Goal: Task Accomplishment & Management: Complete application form

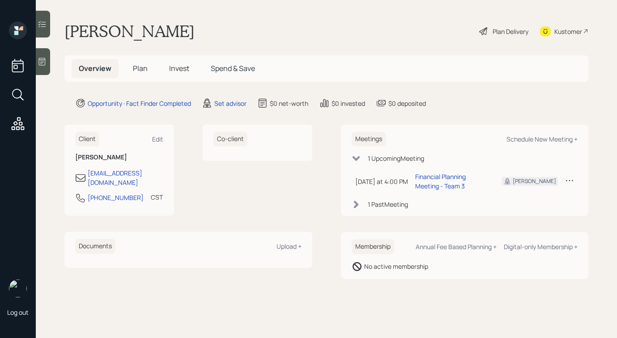
click at [47, 57] on div at bounding box center [43, 61] width 14 height 27
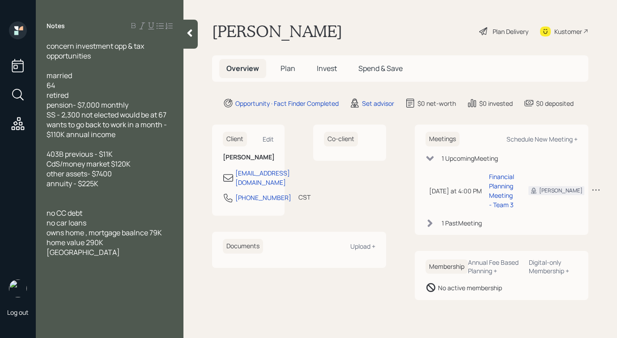
click at [186, 43] on div at bounding box center [190, 34] width 14 height 29
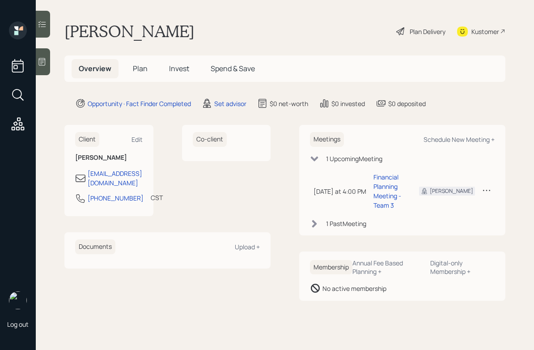
click at [47, 65] on div at bounding box center [43, 61] width 14 height 27
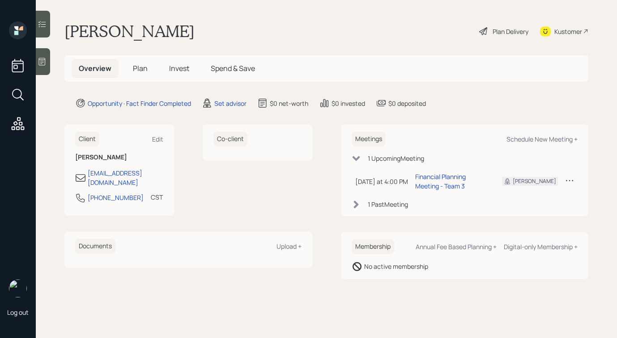
click at [493, 33] on div "Plan Delivery" at bounding box center [510, 31] width 36 height 9
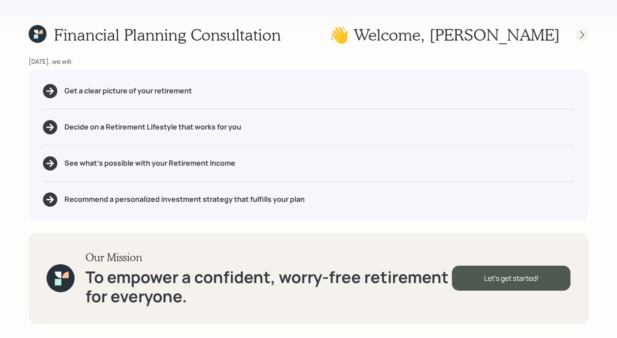
click at [579, 34] on icon at bounding box center [581, 34] width 9 height 9
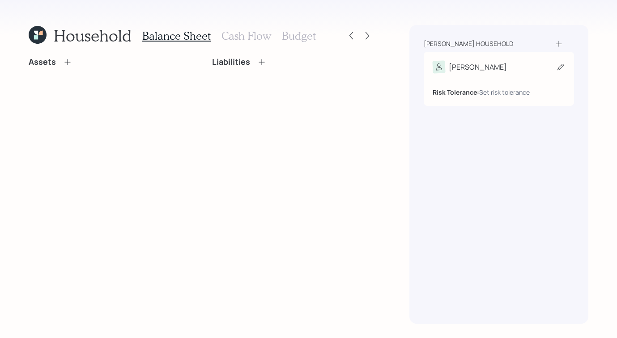
click at [506, 76] on div "Risk Tolerance: Set risk tolerance" at bounding box center [498, 85] width 132 height 24
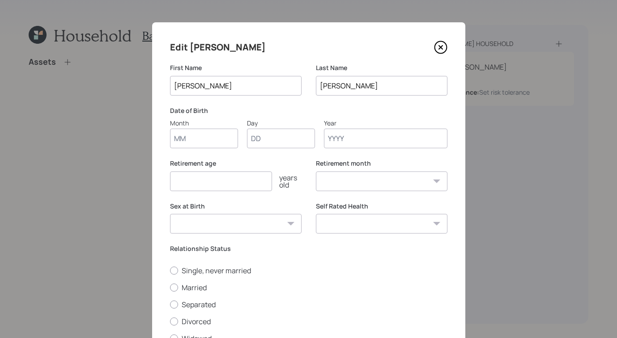
click at [357, 139] on input "Year" at bounding box center [385, 139] width 123 height 20
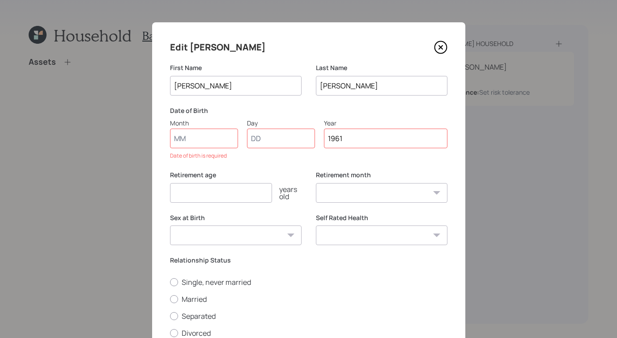
type input "1961"
click at [199, 138] on input "Month" at bounding box center [204, 139] width 68 height 20
type input "01"
select select "1"
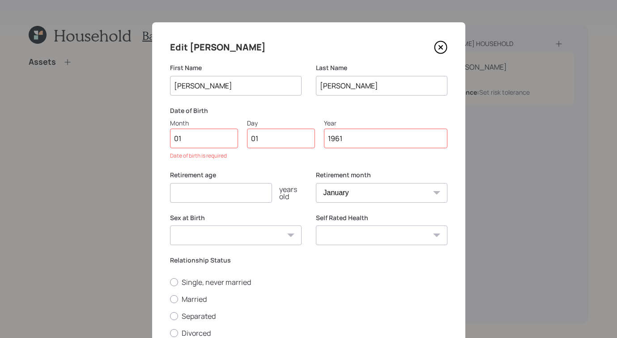
click at [230, 192] on div "Retirement age years old" at bounding box center [235, 192] width 131 height 43
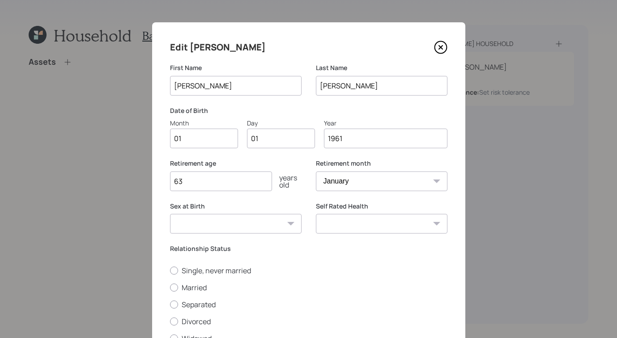
type input "63"
click at [163, 287] on div "Edit Derwin First Name Derwin Last Name Williams Date of Birth Month 01 Day 01 …" at bounding box center [308, 206] width 313 height 369
click at [170, 287] on div at bounding box center [174, 288] width 8 height 8
click at [169, 287] on input "Married" at bounding box center [169, 287] width 0 height 0
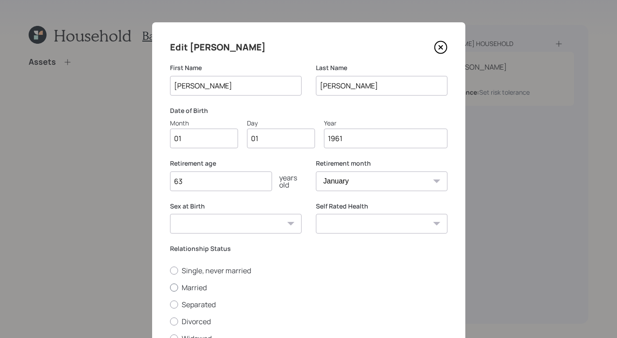
radio input "true"
click at [339, 220] on select "Excellent Very Good Good Fair Poor" at bounding box center [381, 224] width 131 height 20
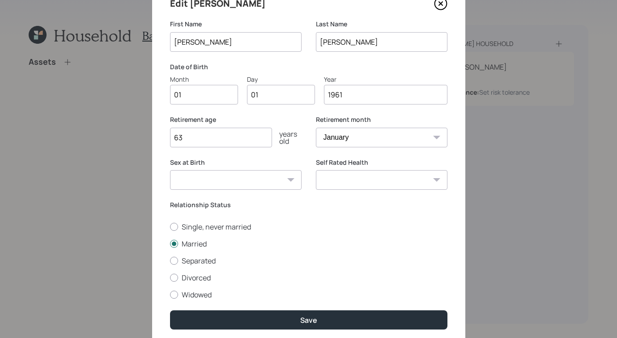
scroll to position [76, 0]
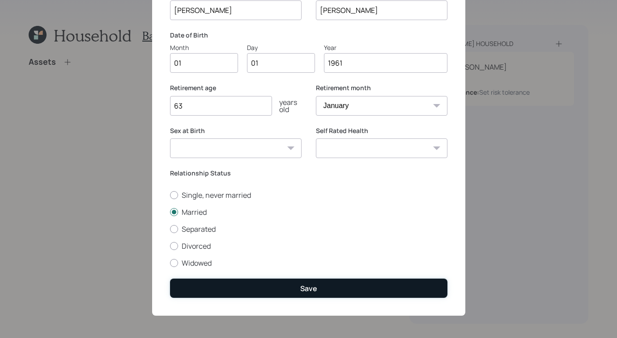
click at [317, 288] on button "Save" at bounding box center [308, 288] width 277 height 19
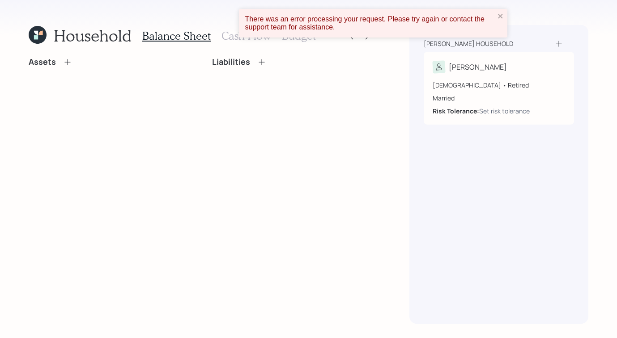
click at [65, 63] on icon at bounding box center [67, 62] width 9 height 9
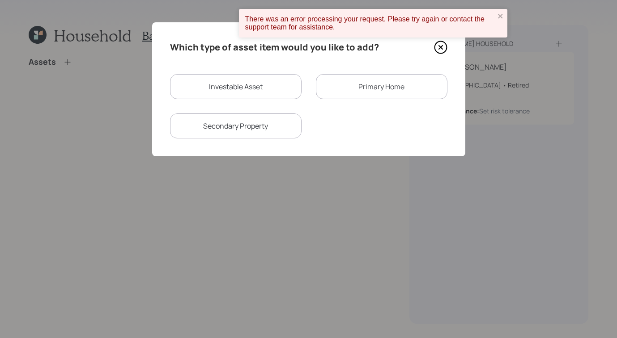
click at [358, 80] on div "Primary Home" at bounding box center [381, 86] width 131 height 25
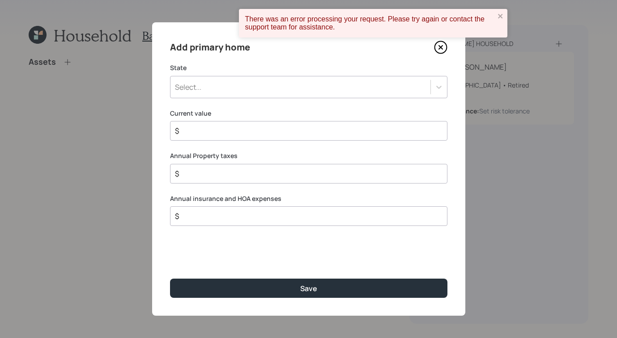
click at [280, 81] on div "Select..." at bounding box center [300, 87] width 260 height 15
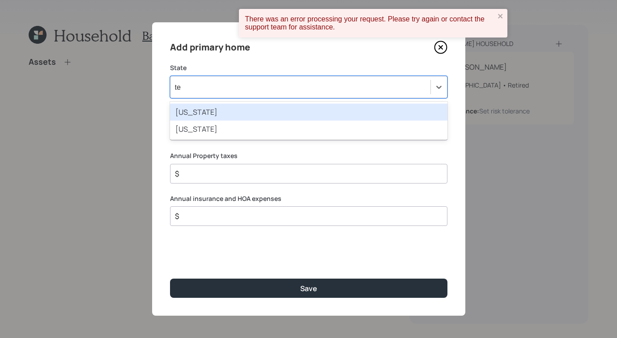
type input "tex"
click at [200, 107] on div "Texas" at bounding box center [308, 112] width 277 height 17
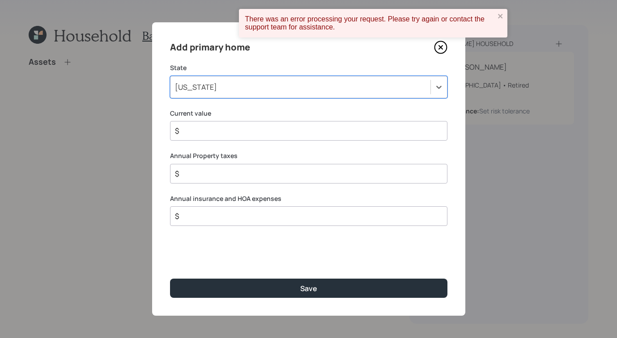
click at [212, 136] on div "$" at bounding box center [308, 131] width 277 height 20
click at [221, 134] on input "$" at bounding box center [305, 131] width 262 height 11
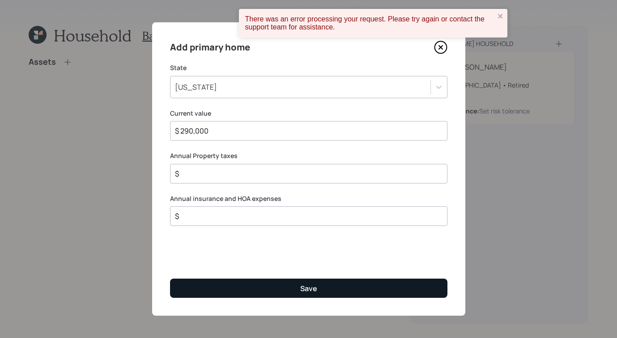
type input "$ 290,000"
click at [285, 282] on button "Save" at bounding box center [308, 288] width 277 height 19
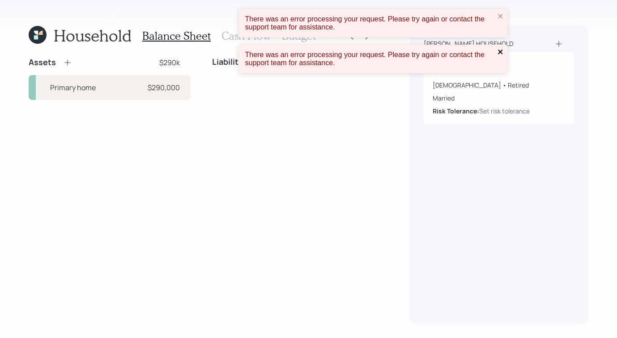
click at [502, 49] on icon "close" at bounding box center [500, 51] width 6 height 7
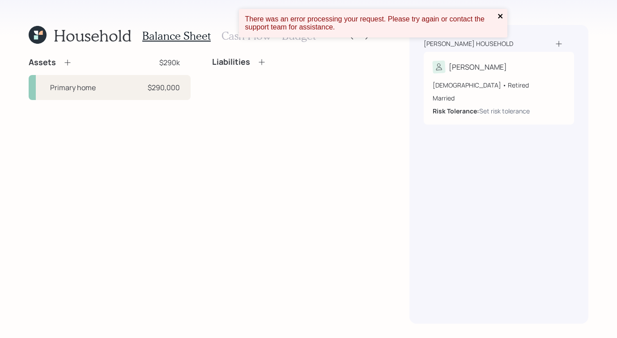
click at [498, 17] on icon "close" at bounding box center [500, 16] width 4 height 4
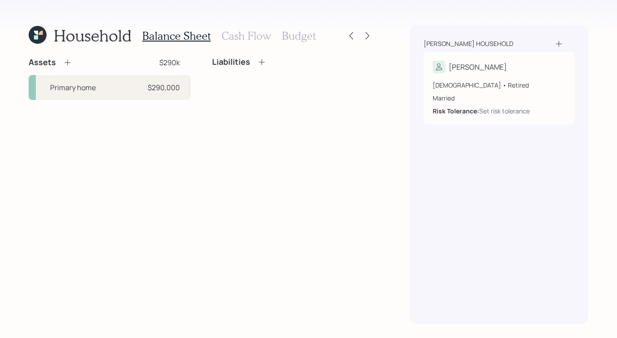
click at [262, 63] on icon at bounding box center [261, 62] width 9 height 9
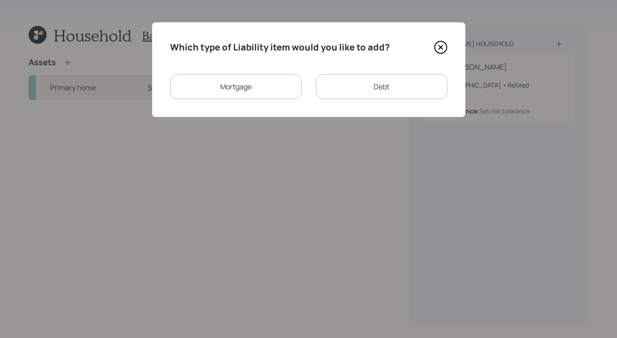
click at [211, 79] on div "Mortgage" at bounding box center [235, 86] width 131 height 25
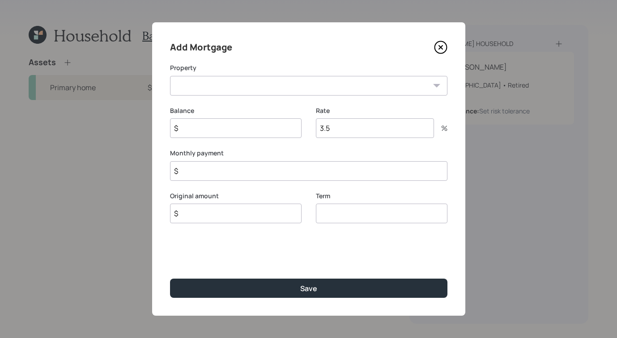
click at [288, 85] on select "TX Primary home" at bounding box center [308, 86] width 277 height 20
select select "f755bc82-3307-4a7a-9557-a3edb974e720"
click at [170, 76] on select "TX Primary home" at bounding box center [308, 86] width 277 height 20
click at [255, 128] on input "$" at bounding box center [235, 128] width 131 height 20
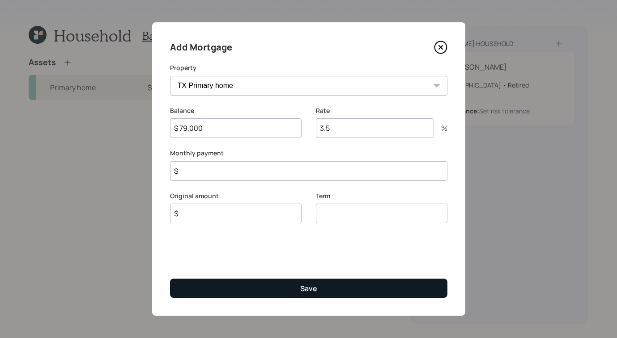
type input "$ 79,000"
click at [327, 292] on button "Save" at bounding box center [308, 288] width 277 height 19
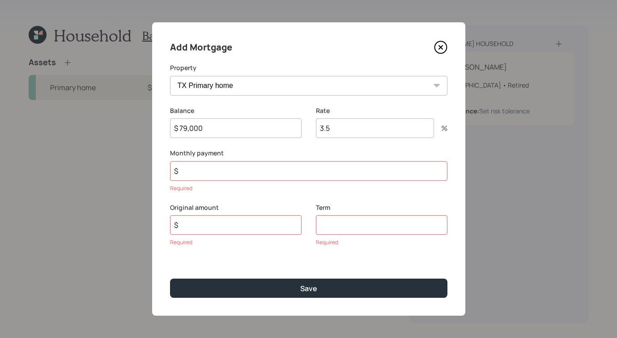
click at [234, 172] on input "$" at bounding box center [308, 171] width 277 height 20
click at [369, 223] on input "number" at bounding box center [381, 225] width 131 height 20
type input "30"
click at [272, 229] on input "$" at bounding box center [235, 225] width 131 height 20
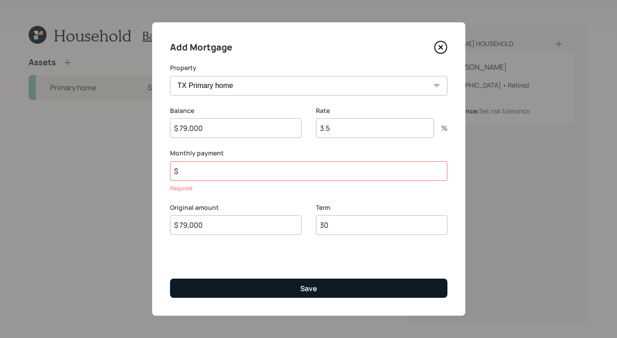
type input "$ 79,000"
click at [322, 294] on button "Save" at bounding box center [308, 288] width 277 height 19
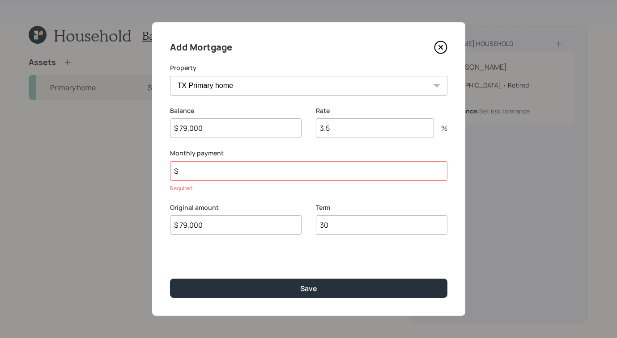
click at [231, 171] on input "$" at bounding box center [308, 171] width 277 height 20
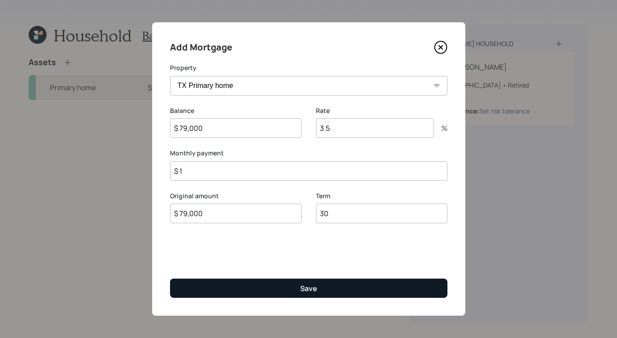
type input "$ 1"
click at [284, 280] on button "Save" at bounding box center [308, 288] width 277 height 19
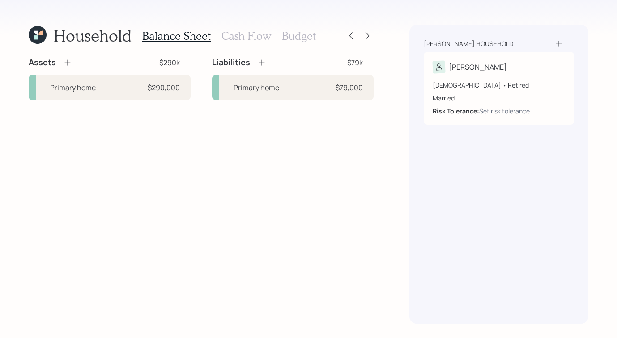
click at [67, 59] on icon at bounding box center [67, 62] width 9 height 9
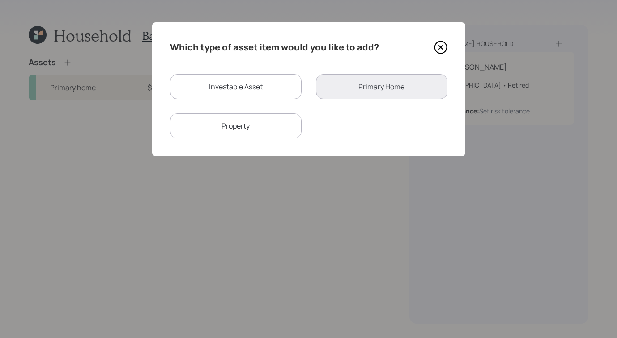
click at [269, 92] on div "Investable Asset" at bounding box center [235, 86] width 131 height 25
select select "taxable"
select select "balanced"
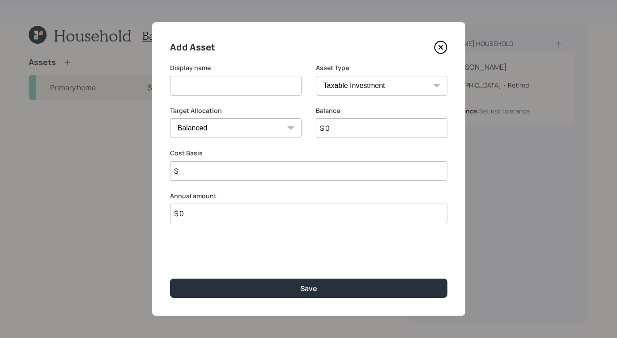
click at [283, 77] on input at bounding box center [235, 86] width 131 height 20
type input "Previous 403B"
click at [395, 91] on select "SEP IRA IRA Roth IRA 401(k) Roth 401(k) 403(b) Roth 403(b) 457(b) Roth 457(b) H…" at bounding box center [381, 86] width 131 height 20
select select "public_school_sponsored"
click at [316, 76] on select "SEP IRA IRA Roth IRA 401(k) Roth 401(k) 403(b) Roth 403(b) 457(b) Roth 457(b) H…" at bounding box center [381, 86] width 131 height 20
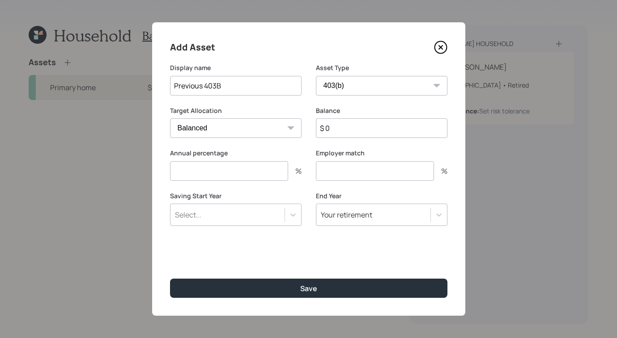
click at [379, 119] on input "$ 0" at bounding box center [381, 128] width 131 height 20
type input "$ 11,000"
click at [254, 172] on input "number" at bounding box center [229, 171] width 118 height 20
type input "0"
click at [390, 187] on div "Employer match %" at bounding box center [381, 170] width 131 height 43
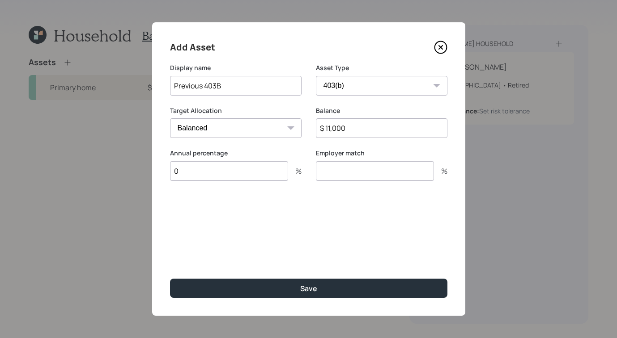
click at [386, 181] on input "number" at bounding box center [375, 171] width 118 height 20
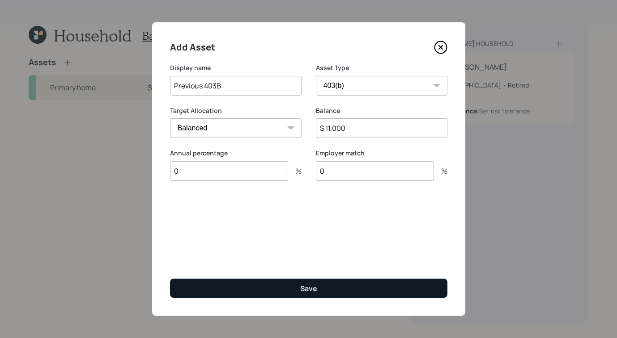
type input "0"
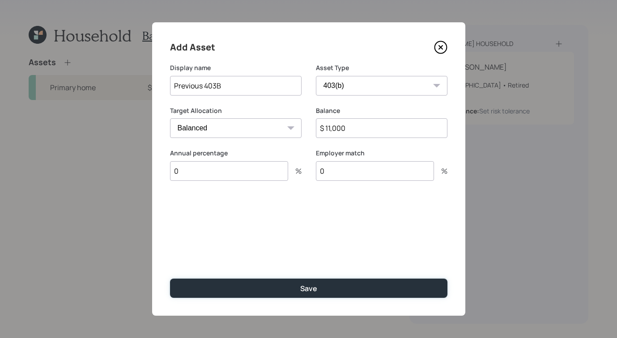
drag, startPoint x: 352, startPoint y: 290, endPoint x: 350, endPoint y: 265, distance: 25.2
click at [352, 290] on button "Save" at bounding box center [308, 288] width 277 height 19
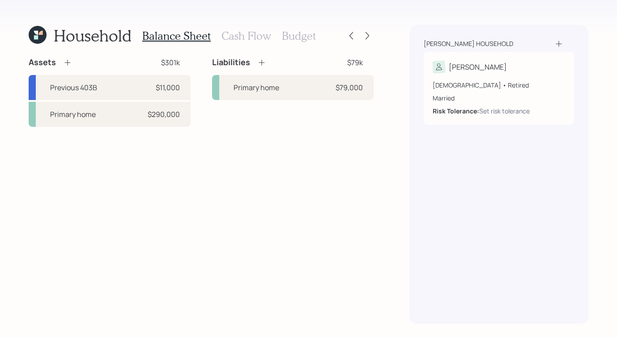
click at [259, 36] on h3 "Cash Flow" at bounding box center [246, 36] width 50 height 13
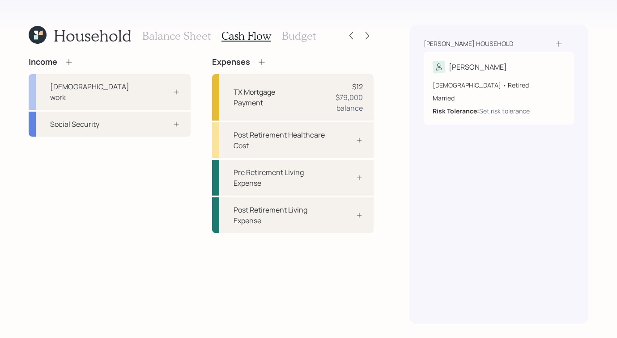
click at [74, 65] on div "Income" at bounding box center [110, 62] width 162 height 10
click at [73, 63] on icon at bounding box center [68, 62] width 9 height 9
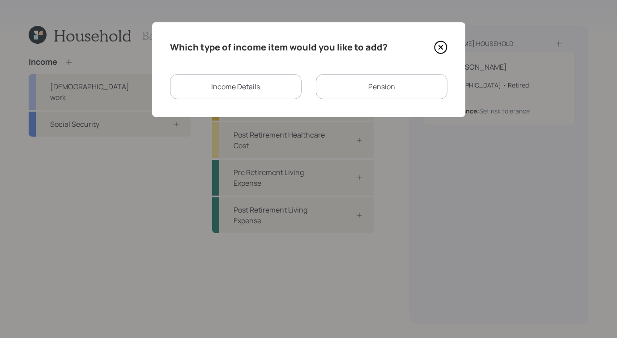
click at [260, 93] on div "Income Details" at bounding box center [235, 86] width 131 height 25
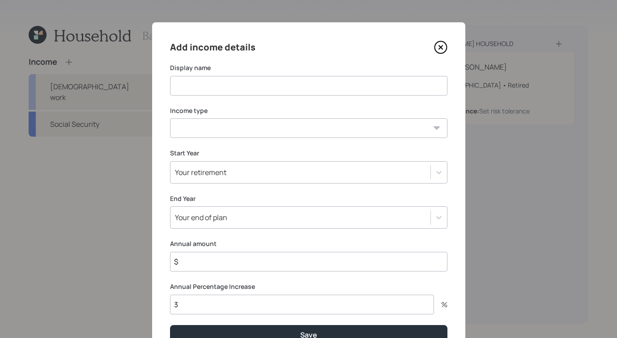
click at [436, 46] on icon at bounding box center [440, 47] width 13 height 13
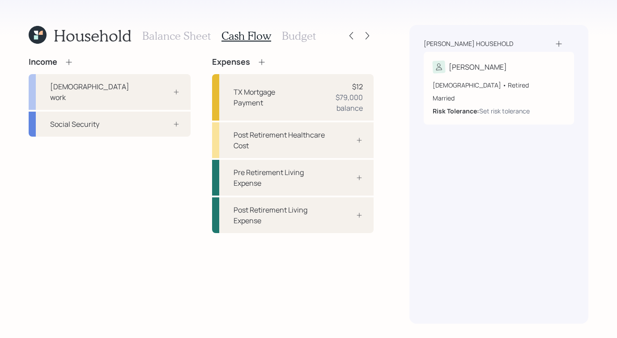
click at [70, 63] on icon at bounding box center [68, 62] width 9 height 9
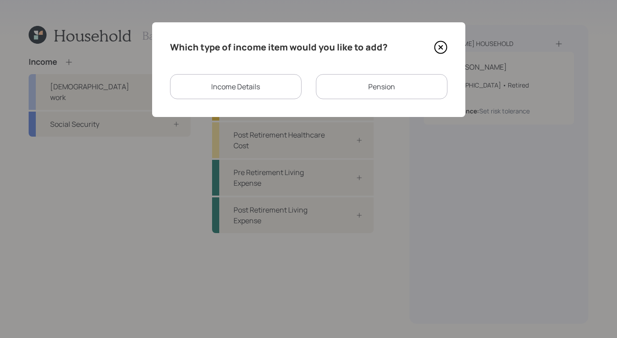
click at [340, 93] on div "Pension" at bounding box center [381, 86] width 131 height 25
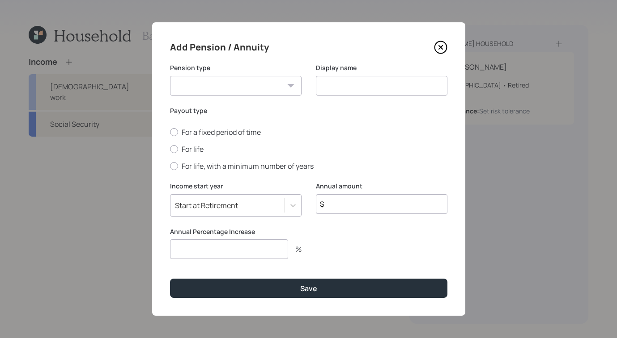
click at [242, 90] on select "Pension Annuity" at bounding box center [235, 86] width 131 height 20
select select "pension"
click at [170, 76] on select "Pension Annuity" at bounding box center [235, 86] width 131 height 20
click at [345, 84] on input at bounding box center [381, 86] width 131 height 20
type input "Pension"
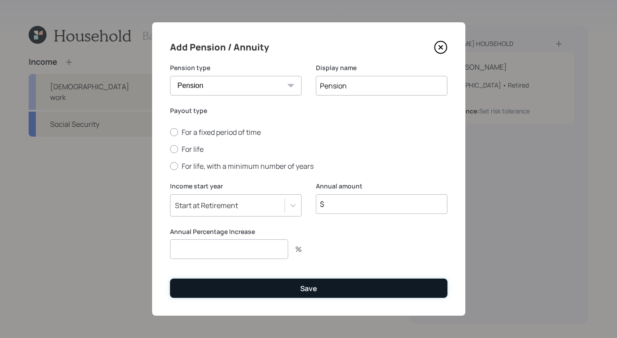
click at [315, 289] on div "Save" at bounding box center [308, 289] width 17 height 10
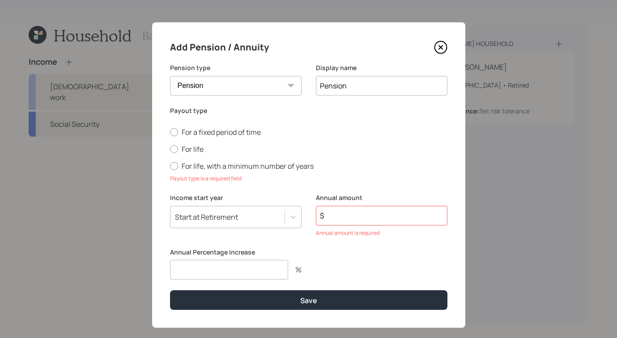
click at [351, 208] on input "$" at bounding box center [381, 216] width 131 height 20
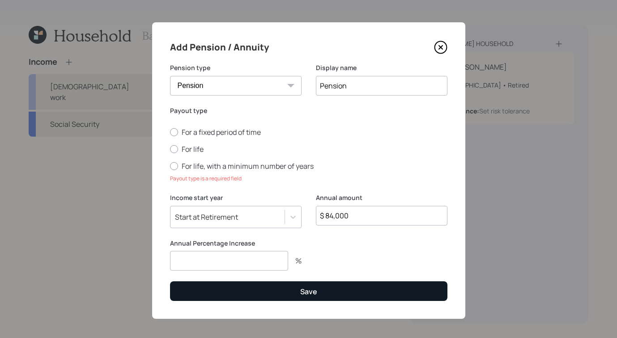
type input "$ 84,000"
click at [293, 294] on button "Save" at bounding box center [308, 291] width 277 height 19
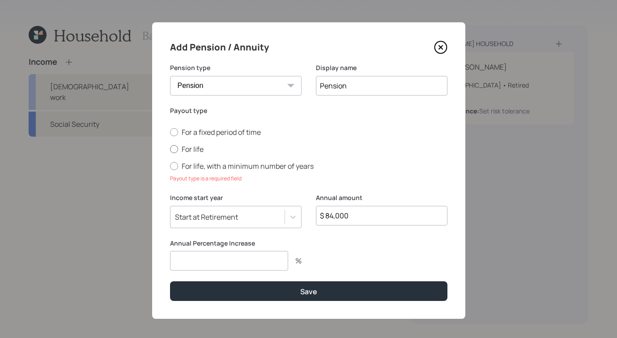
click at [172, 148] on div at bounding box center [174, 149] width 8 height 8
click at [170, 149] on input "For life" at bounding box center [169, 149] width 0 height 0
radio input "true"
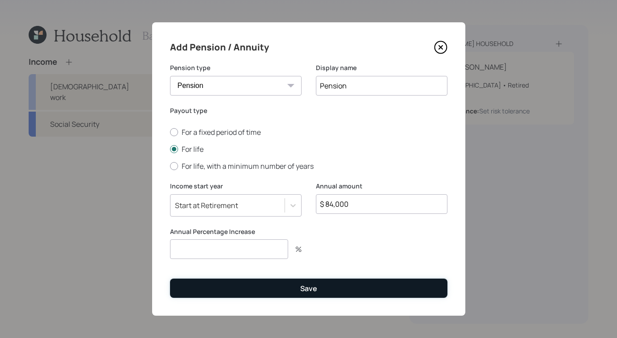
click at [316, 286] on div "Save" at bounding box center [308, 289] width 17 height 10
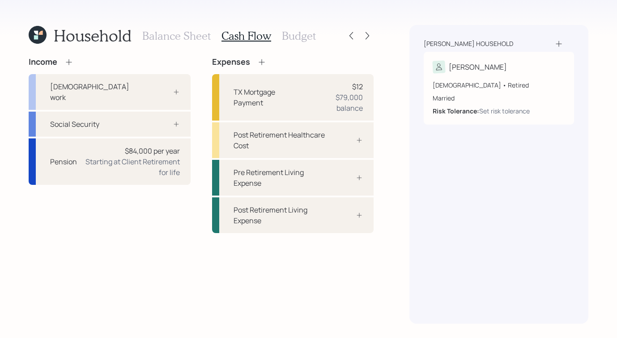
click at [184, 34] on h3 "Balance Sheet" at bounding box center [176, 36] width 68 height 13
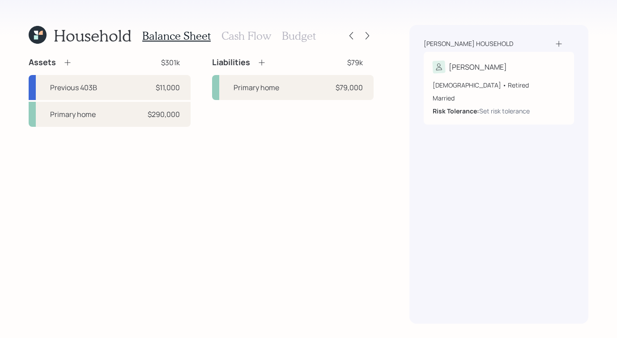
click at [64, 65] on icon at bounding box center [67, 62] width 9 height 9
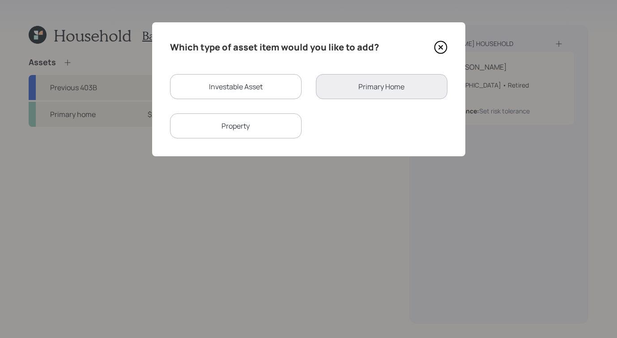
click at [228, 89] on div "Investable Asset" at bounding box center [235, 86] width 131 height 25
select select "taxable"
select select "balanced"
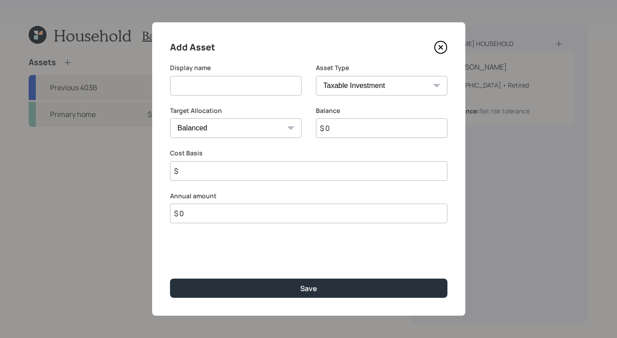
click at [247, 84] on input at bounding box center [235, 86] width 131 height 20
click at [381, 85] on select "SEP IRA IRA Roth IRA 401(k) Roth 401(k) 403(b) Roth 403(b) 457(b) Roth 457(b) H…" at bounding box center [381, 86] width 131 height 20
select select "cash"
click at [316, 76] on select "SEP IRA IRA Roth IRA 401(k) Roth 401(k) 403(b) Roth 403(b) 457(b) Roth 457(b) H…" at bounding box center [381, 86] width 131 height 20
type input "$"
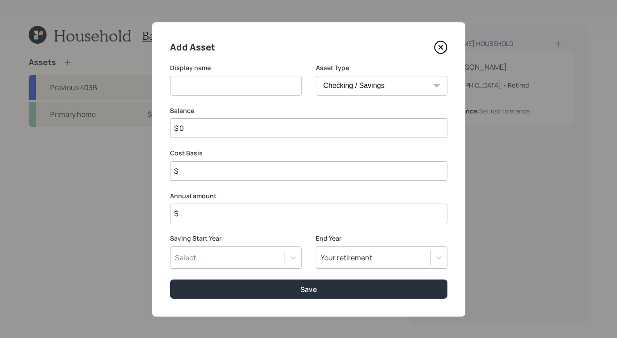
click at [452, 42] on div "Add Asset Display name Asset Type SEP IRA IRA Roth IRA 401(k) Roth 401(k) 403(b…" at bounding box center [308, 169] width 313 height 295
click at [434, 45] on icon at bounding box center [440, 47] width 13 height 13
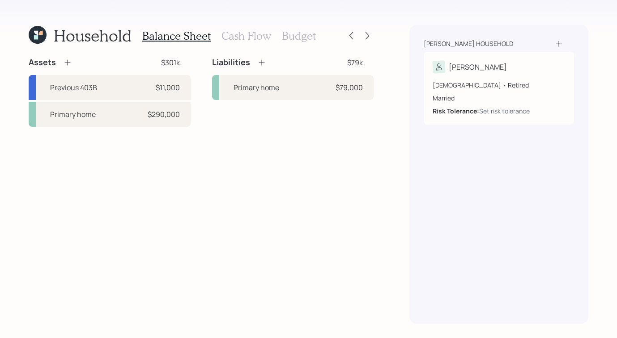
click at [242, 35] on h3 "Cash Flow" at bounding box center [246, 36] width 50 height 13
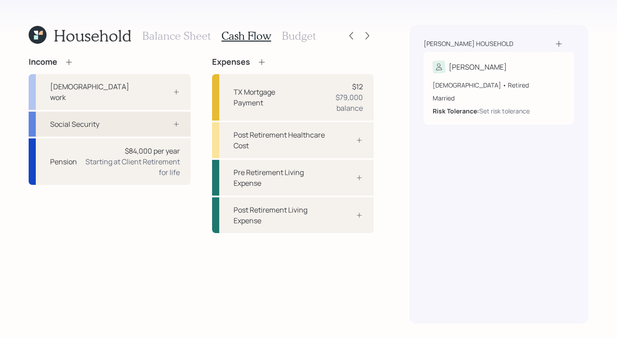
click at [57, 119] on div "Social Security" at bounding box center [74, 124] width 49 height 11
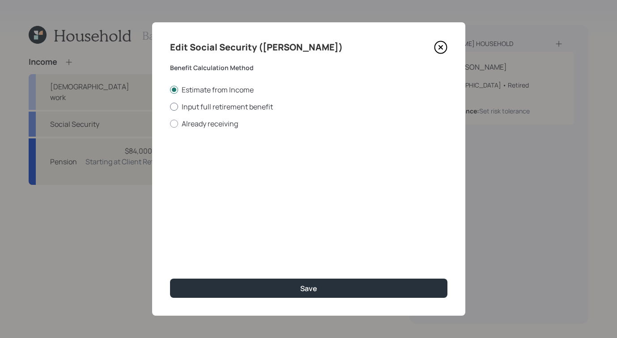
click at [170, 107] on div at bounding box center [174, 107] width 8 height 8
click at [170, 107] on input "Input full retirement benefit" at bounding box center [169, 106] width 0 height 0
radio input "true"
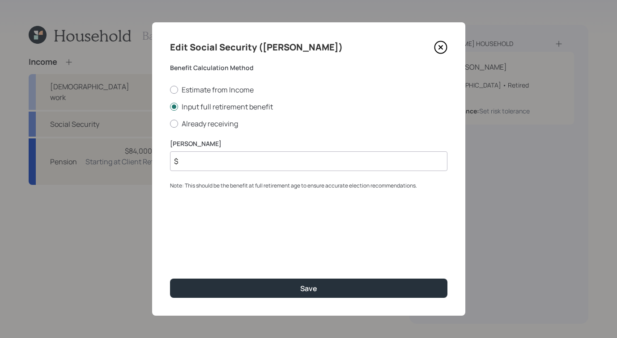
drag, startPoint x: 281, startPoint y: 173, endPoint x: 285, endPoint y: 168, distance: 7.0
click at [281, 172] on div "PIA Amount $ Note: This should be the benefit at full retirement age to ensure …" at bounding box center [308, 164] width 277 height 51
click at [286, 166] on input "$" at bounding box center [308, 162] width 277 height 20
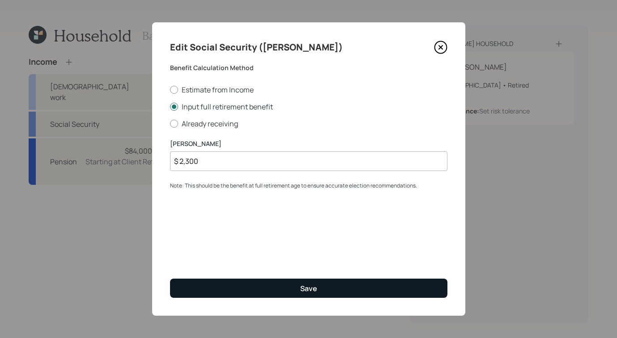
type input "$ 2,300"
click at [347, 294] on button "Save" at bounding box center [308, 288] width 277 height 19
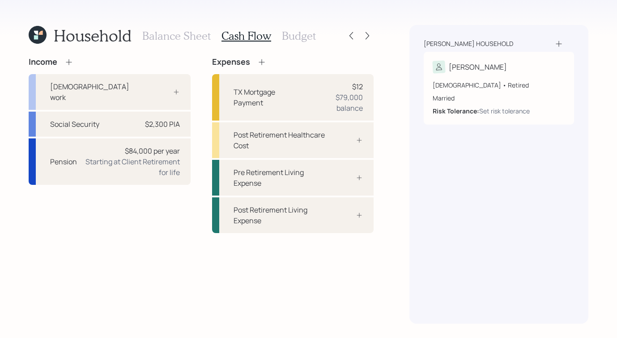
click at [194, 37] on h3 "Balance Sheet" at bounding box center [176, 36] width 68 height 13
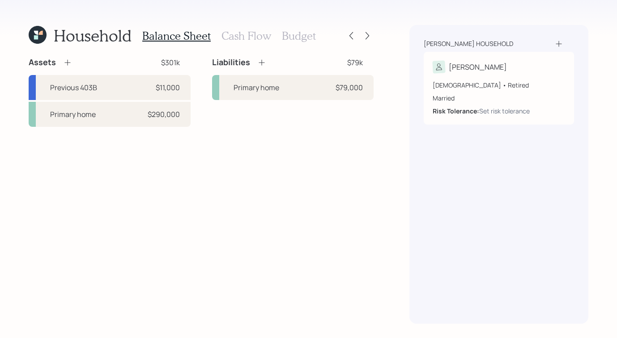
click at [63, 64] on icon at bounding box center [67, 62] width 9 height 9
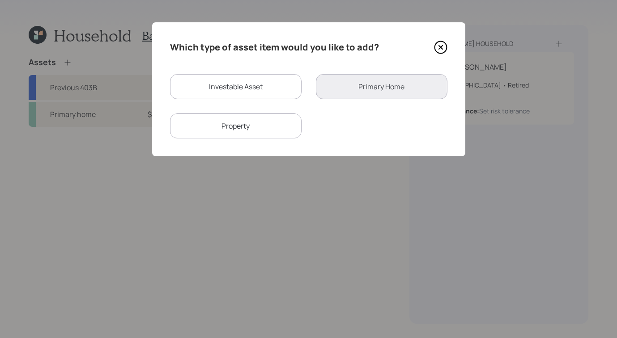
click at [284, 82] on div "Investable Asset" at bounding box center [235, 86] width 131 height 25
select select "taxable"
select select "balanced"
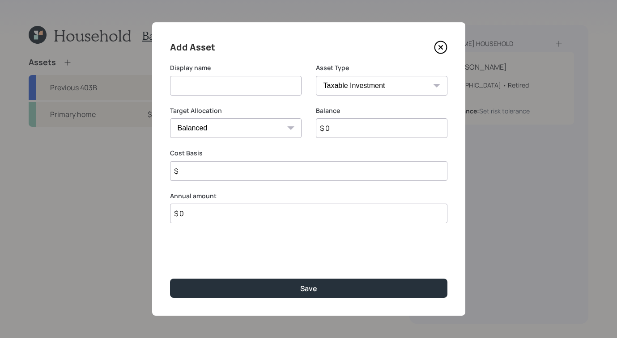
click at [257, 91] on input at bounding box center [235, 86] width 131 height 20
type input "Money Market"
click at [413, 91] on select "SEP IRA IRA Roth IRA 401(k) Roth 401(k) 403(b) Roth 403(b) 457(b) Roth 457(b) H…" at bounding box center [381, 86] width 131 height 20
select select "cash"
click at [316, 76] on select "SEP IRA IRA Roth IRA 401(k) Roth 401(k) 403(b) Roth 403(b) 457(b) Roth 457(b) H…" at bounding box center [381, 86] width 131 height 20
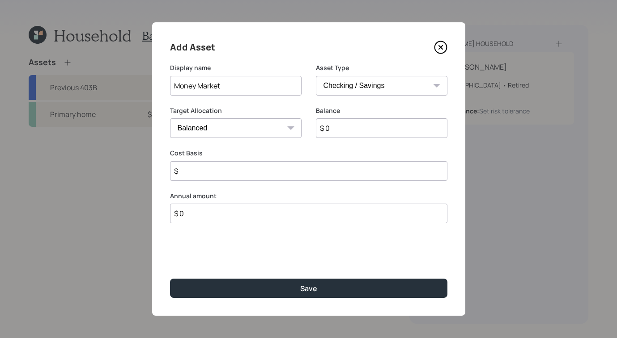
type input "$"
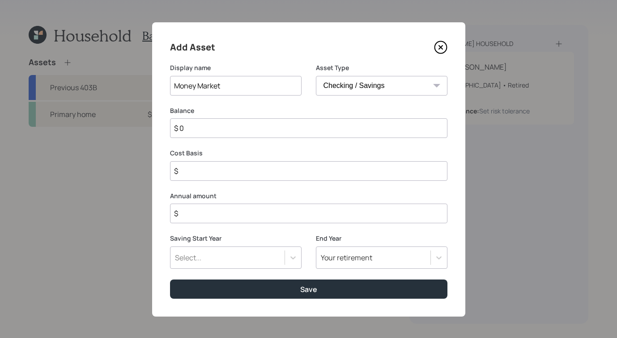
click at [234, 127] on input "$ 0" at bounding box center [308, 128] width 277 height 20
type input "$"
type input "$ 1"
type input "$ 12"
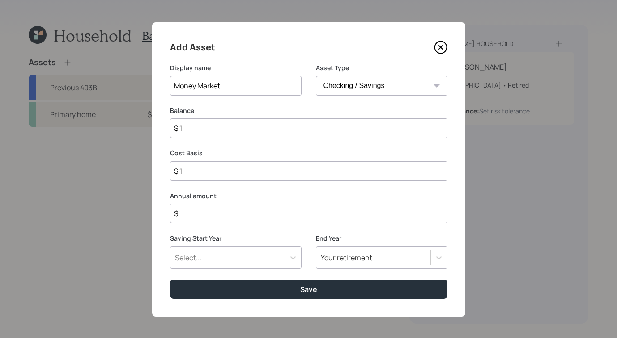
type input "$ 12"
type input "$ 120"
type input "$ 1,200"
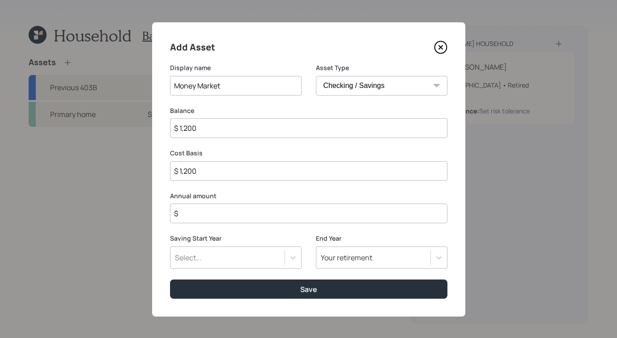
type input "$ 12,000"
type input "$ 120,000"
click at [204, 220] on input "$" at bounding box center [308, 214] width 277 height 20
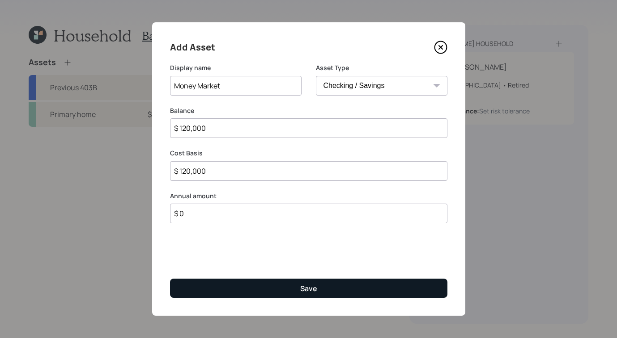
type input "$ 0"
click at [285, 288] on button "Save" at bounding box center [308, 288] width 277 height 19
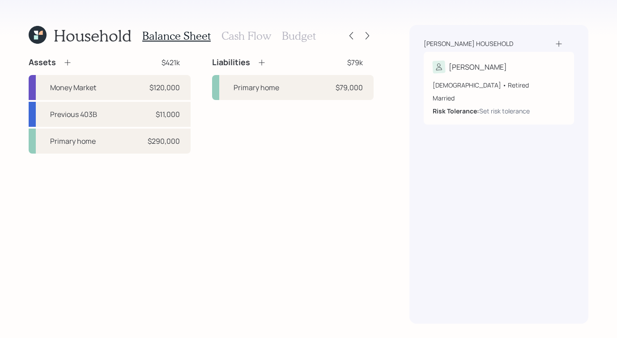
click at [255, 34] on h3 "Cash Flow" at bounding box center [246, 36] width 50 height 13
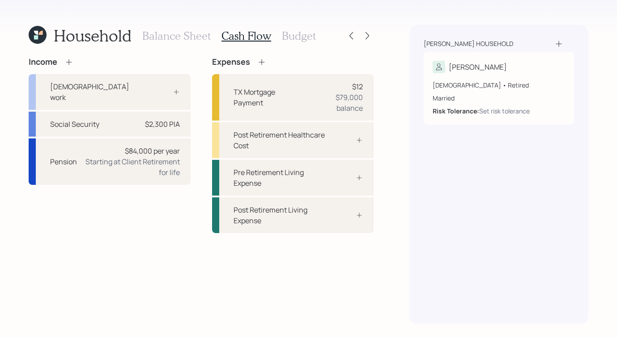
click at [186, 38] on h3 "Balance Sheet" at bounding box center [176, 36] width 68 height 13
